Goal: Information Seeking & Learning: Check status

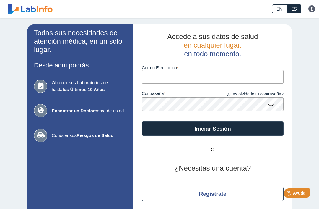
click at [223, 79] on input "Correo Electronico" at bounding box center [213, 76] width 142 height 13
type input "[PERSON_NAME][EMAIL_ADDRESS][DOMAIN_NAME]"
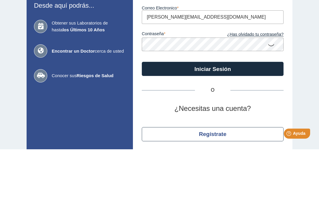
click at [270, 99] on icon at bounding box center [271, 105] width 7 height 12
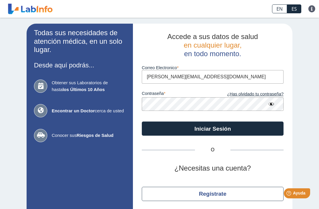
click at [216, 128] on button "Iniciar Sesión" at bounding box center [213, 128] width 142 height 14
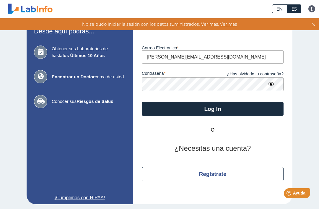
scroll to position [34, 0]
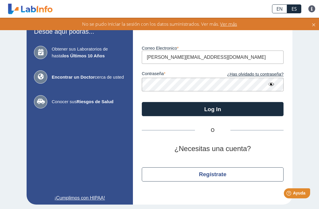
click at [205, 107] on button "Log In" at bounding box center [213, 109] width 142 height 14
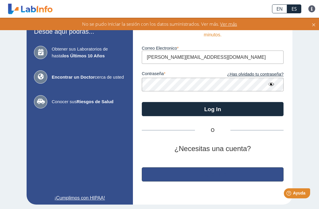
click at [207, 178] on button "Regístrate" at bounding box center [213, 174] width 142 height 14
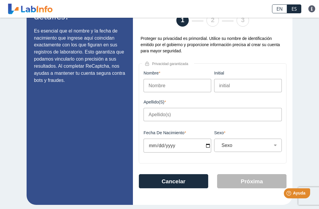
click at [191, 96] on div "Nombre Este campo es requerido" at bounding box center [177, 85] width 71 height 29
click at [178, 84] on input "Nombre" at bounding box center [178, 85] width 68 height 13
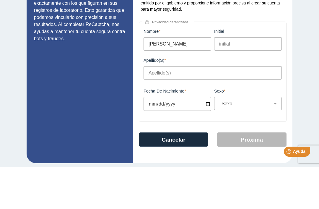
type input "[PERSON_NAME]"
click at [206, 108] on input "Apellido(s)" at bounding box center [213, 114] width 138 height 13
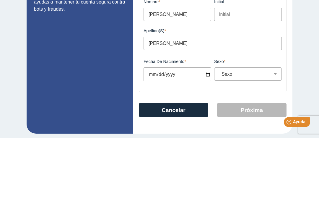
type input "[PERSON_NAME]"
click at [184, 139] on input "Fecha de Nacimiento" at bounding box center [178, 146] width 68 height 14
type input "[DATE]"
select select
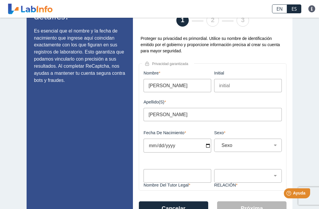
click at [189, 149] on input "[DATE]" at bounding box center [178, 146] width 68 height 14
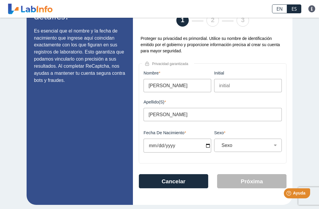
type input "[DATE]"
click at [275, 147] on select "Sexo Masculino Femenino" at bounding box center [250, 145] width 62 height 6
select select "F"
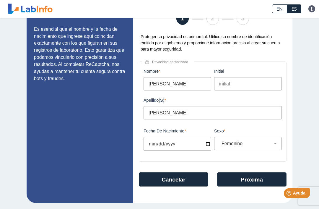
scroll to position [36, 0]
click at [252, 180] on button "Próxima" at bounding box center [251, 179] width 69 height 14
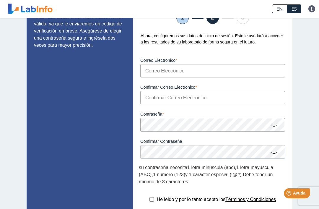
click at [209, 75] on input "Correo Electronico" at bounding box center [212, 70] width 145 height 13
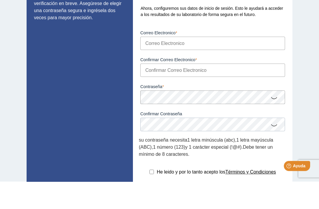
type input "[PERSON_NAME][EMAIL_ADDRESS][DOMAIN_NAME]"
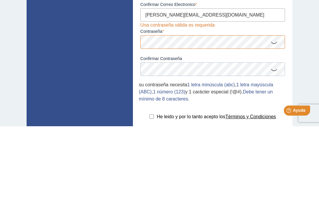
click at [274, 119] on icon at bounding box center [274, 125] width 7 height 12
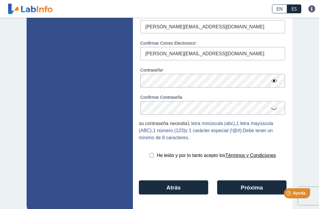
scroll to position [81, 0]
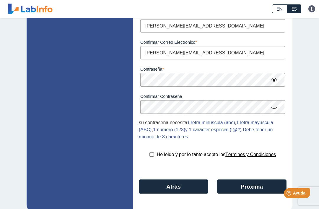
click at [149, 155] on input "checkbox" at bounding box center [151, 154] width 4 height 4
checkbox input "true"
click at [249, 190] on button "Próxima" at bounding box center [251, 186] width 69 height 14
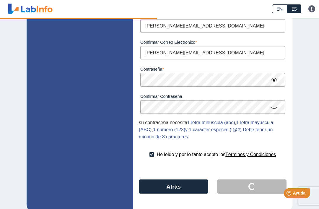
scroll to position [0, 0]
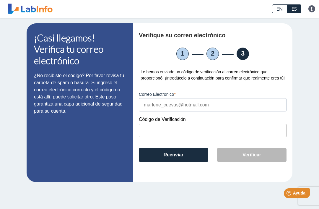
click at [206, 137] on input "text" at bounding box center [213, 130] width 148 height 13
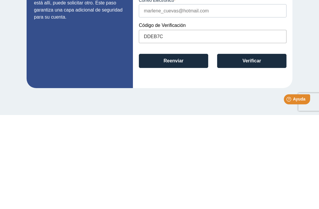
type input "DDEB7C"
click at [253, 148] on button "Verificar" at bounding box center [251, 155] width 69 height 14
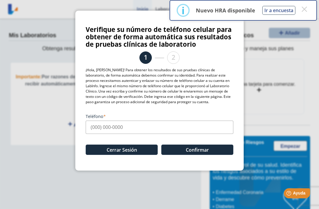
click at [307, 9] on button "×" at bounding box center [304, 9] width 11 height 11
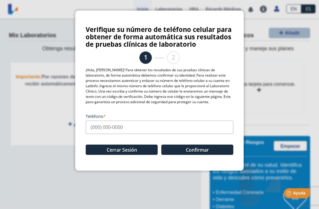
click at [151, 131] on input "Teléfono" at bounding box center [160, 127] width 148 height 13
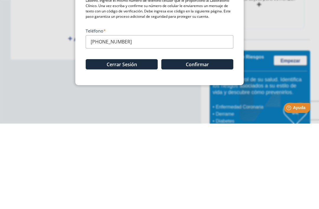
type input "[PHONE_NUMBER]"
click at [199, 144] on button "Confirmar" at bounding box center [197, 149] width 72 height 10
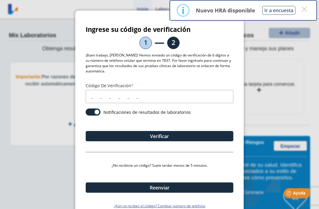
click at [152, 98] on input "Código de verificación" at bounding box center [160, 96] width 148 height 13
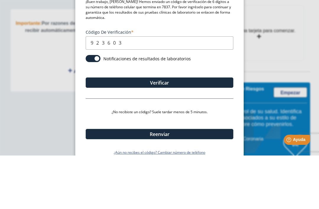
type input "923603"
click at [186, 131] on button "Verificar" at bounding box center [160, 136] width 148 height 10
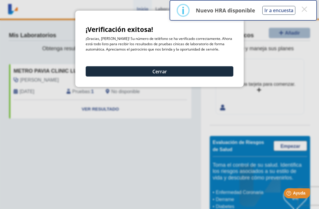
click at [304, 7] on button "×" at bounding box center [304, 9] width 11 height 11
click at [201, 73] on button "Cerrar" at bounding box center [160, 71] width 148 height 10
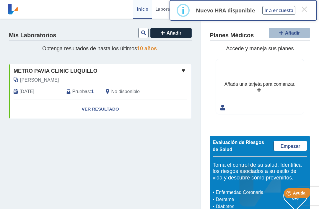
click at [112, 108] on link "Ver Resultado" at bounding box center [100, 109] width 182 height 19
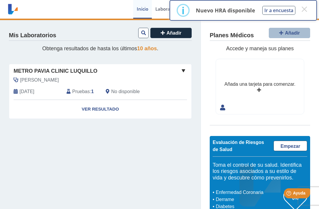
click at [96, 107] on link "Ver Resultado" at bounding box center [100, 109] width 182 height 19
click at [100, 111] on link "Ver Resultado" at bounding box center [100, 109] width 182 height 19
click at [79, 93] on span "Pruebas" at bounding box center [80, 91] width 17 height 7
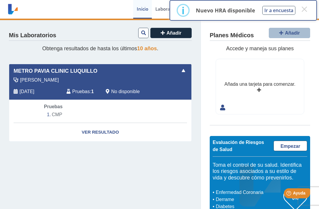
click at [30, 86] on div "[PERSON_NAME] [DATE] Pruebas : 1 No disponible" at bounding box center [88, 88] width 167 height 23
click at [59, 110] on li "CMP" at bounding box center [100, 114] width 113 height 9
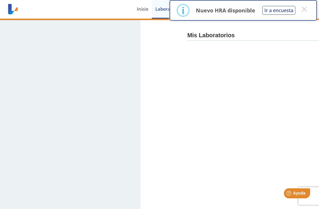
select select "***"
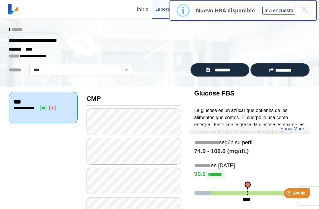
click at [305, 12] on button "×" at bounding box center [304, 9] width 11 height 11
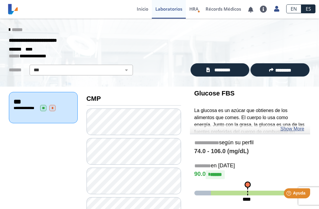
click at [212, 68] on span "*********" at bounding box center [223, 70] width 22 height 6
click at [288, 66] on button "*********" at bounding box center [280, 69] width 59 height 13
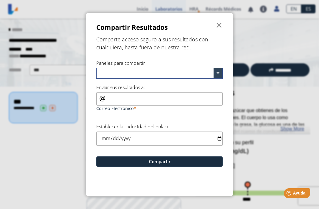
click at [168, 77] on input "text" at bounding box center [156, 74] width 115 height 9
click at [222, 24] on span "" at bounding box center [219, 25] width 7 height 7
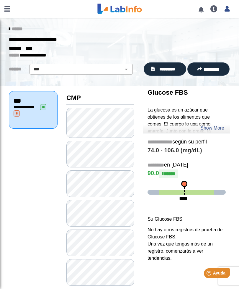
click at [219, 127] on link "Show More" at bounding box center [213, 127] width 24 height 7
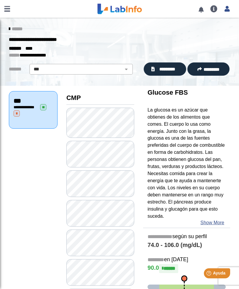
click at [207, 69] on span "*********" at bounding box center [212, 69] width 16 height 4
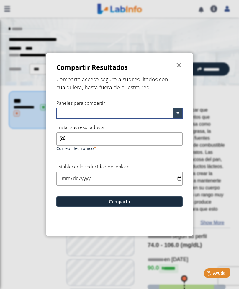
click at [179, 117] on span at bounding box center [178, 113] width 9 height 10
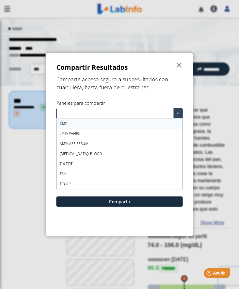
click at [177, 117] on span at bounding box center [178, 113] width 9 height 10
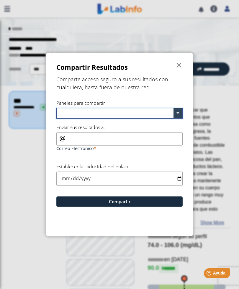
click at [124, 142] on input "Correo Electronico" at bounding box center [119, 138] width 126 height 13
type input "[PERSON_NAME][EMAIL_ADDRESS][DOMAIN_NAME]"
type input "[DATE]"
click at [179, 115] on span at bounding box center [178, 113] width 9 height 10
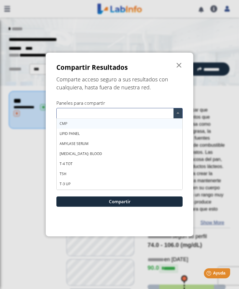
click at [111, 134] on div "LIPID PANEL" at bounding box center [120, 134] width 126 height 10
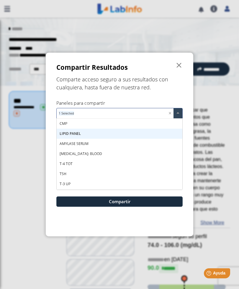
click at [115, 144] on div "AMYLASE SERUM" at bounding box center [120, 144] width 126 height 10
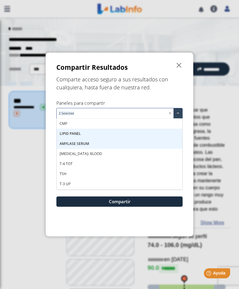
click at [116, 154] on div "[MEDICAL_DATA]: BLOOD" at bounding box center [120, 154] width 126 height 10
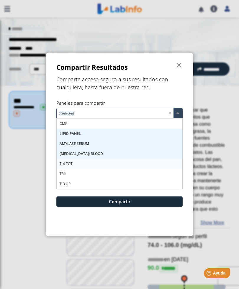
click at [105, 165] on div "T-4 TOT" at bounding box center [120, 164] width 126 height 10
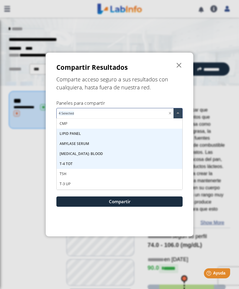
click at [100, 174] on div "TSH" at bounding box center [120, 174] width 126 height 10
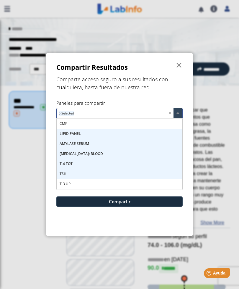
click at [102, 182] on div "T-3 UP" at bounding box center [120, 184] width 126 height 10
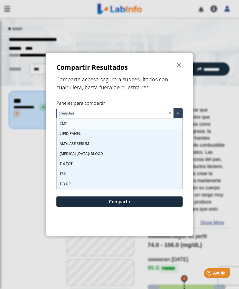
click at [90, 123] on div "CMP" at bounding box center [120, 123] width 126 height 10
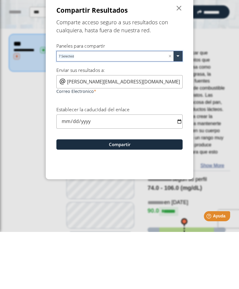
click at [168, 110] on input "text" at bounding box center [122, 114] width 93 height 9
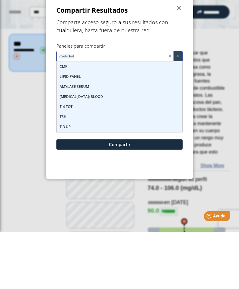
click at [168, 110] on input "text" at bounding box center [122, 114] width 93 height 9
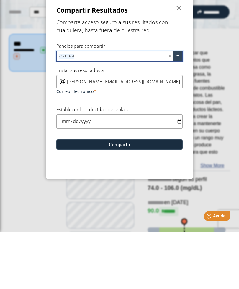
click at [177, 72] on div "Comparte acceso seguro a sus resultados con cualquiera, hasta fuera de nuestra …" at bounding box center [119, 83] width 126 height 22
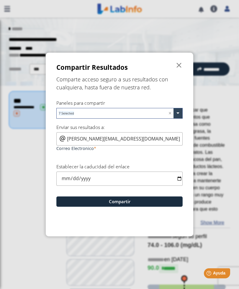
click at [126, 202] on button "Compartir" at bounding box center [119, 201] width 126 height 10
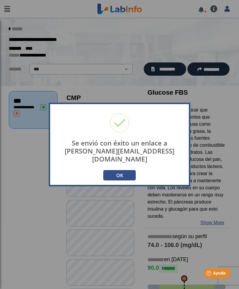
click at [129, 170] on button "OK" at bounding box center [119, 175] width 32 height 10
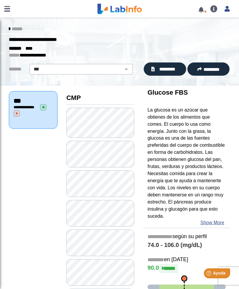
click at [13, 29] on link "******" at bounding box center [16, 29] width 14 height 4
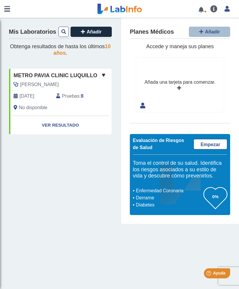
click at [84, 94] on div "Pruebas : 8" at bounding box center [73, 95] width 43 height 7
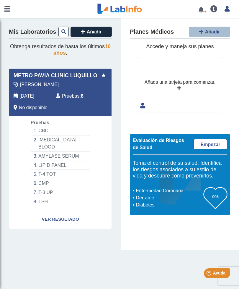
click at [79, 209] on link "Ver Resultado" at bounding box center [60, 219] width 103 height 19
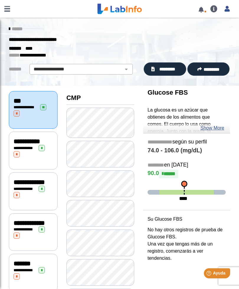
click at [160, 68] on span "*********" at bounding box center [168, 69] width 22 height 6
click at [9, 27] on icon at bounding box center [9, 29] width 1 height 5
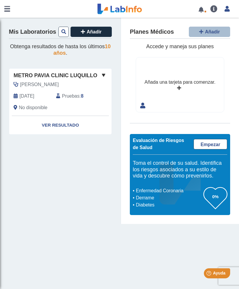
click at [102, 77] on span at bounding box center [103, 74] width 7 height 7
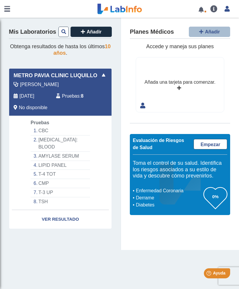
click at [103, 75] on span at bounding box center [103, 74] width 7 height 7
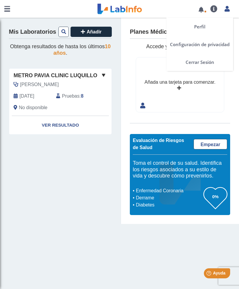
click at [227, 5] on link at bounding box center [227, 8] width 12 height 8
click at [225, 11] on icon at bounding box center [227, 8] width 5 height 4
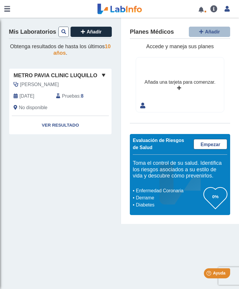
click at [201, 64] on div "Añada una tarjeta para comenzar." at bounding box center [180, 84] width 88 height 55
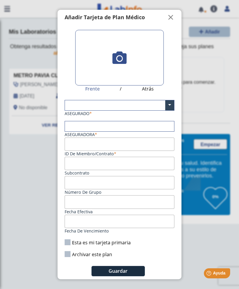
click at [173, 14] on span "" at bounding box center [171, 17] width 7 height 7
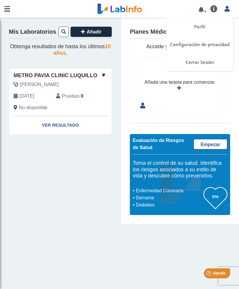
click at [226, 10] on icon at bounding box center [227, 8] width 5 height 4
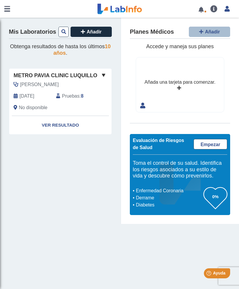
click at [194, 62] on div "Añada una tarjeta para comenzar." at bounding box center [180, 84] width 88 height 55
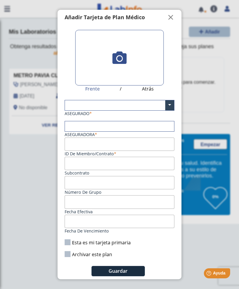
click at [132, 209] on button "Guardar" at bounding box center [118, 271] width 53 height 10
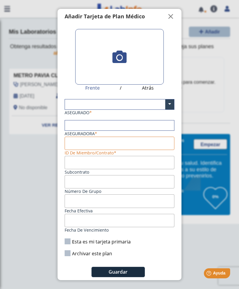
click at [132, 209] on button "Guardar" at bounding box center [118, 271] width 53 height 10
click at [172, 13] on span "" at bounding box center [171, 16] width 7 height 7
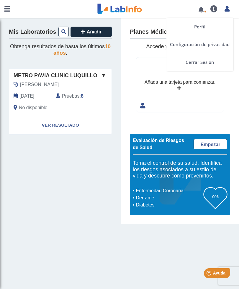
click at [227, 7] on icon at bounding box center [227, 8] width 5 height 4
